Goal: Task Accomplishment & Management: Use online tool/utility

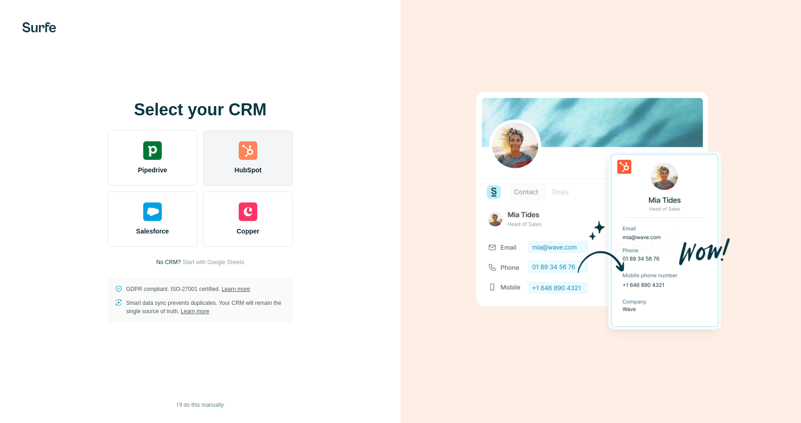
click at [252, 160] on div "HubSpot" at bounding box center [248, 158] width 90 height 56
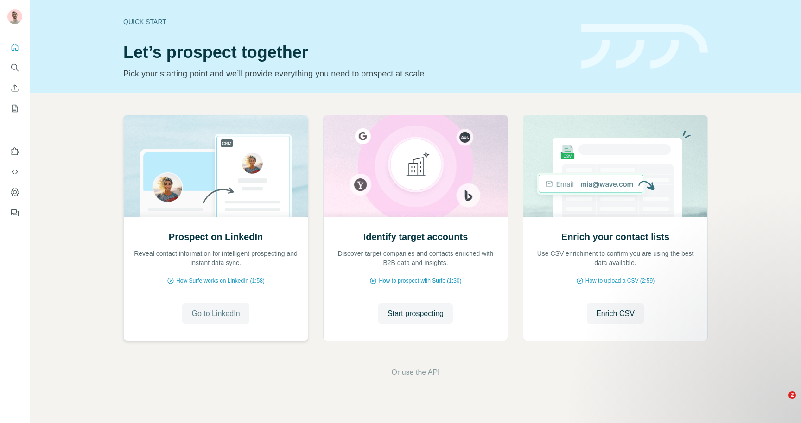
click at [208, 310] on span "Go to LinkedIn" at bounding box center [215, 313] width 48 height 11
